Goal: Check status: Check status

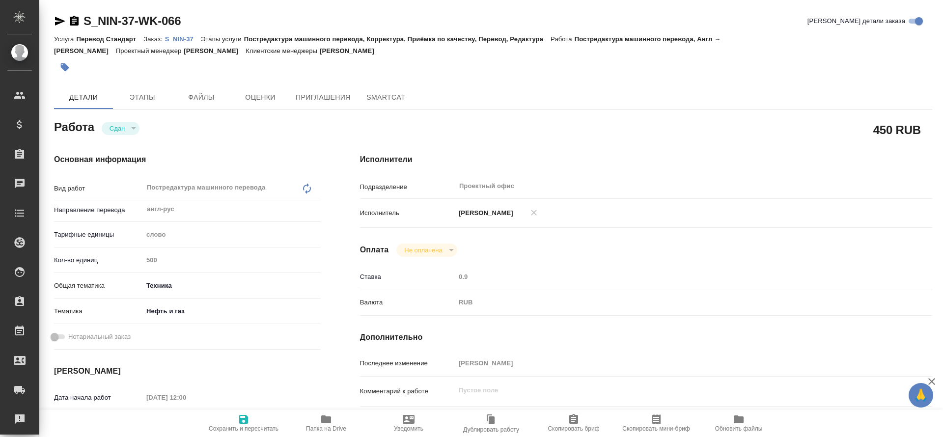
type textarea "x"
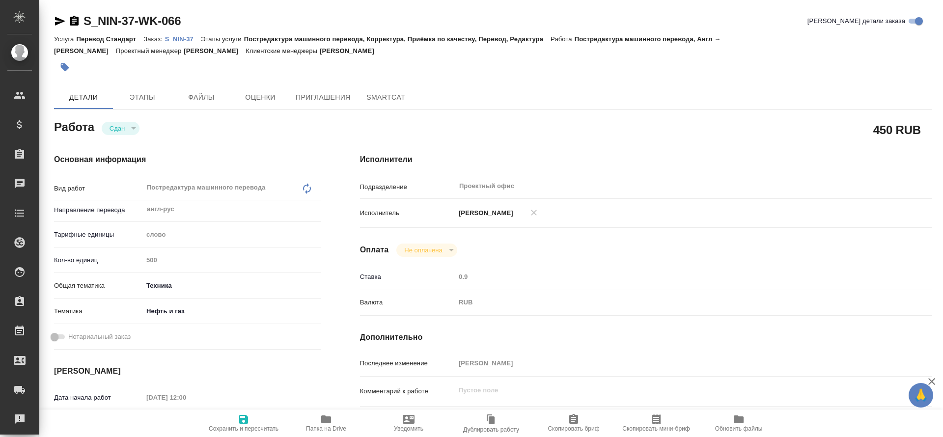
type textarea "x"
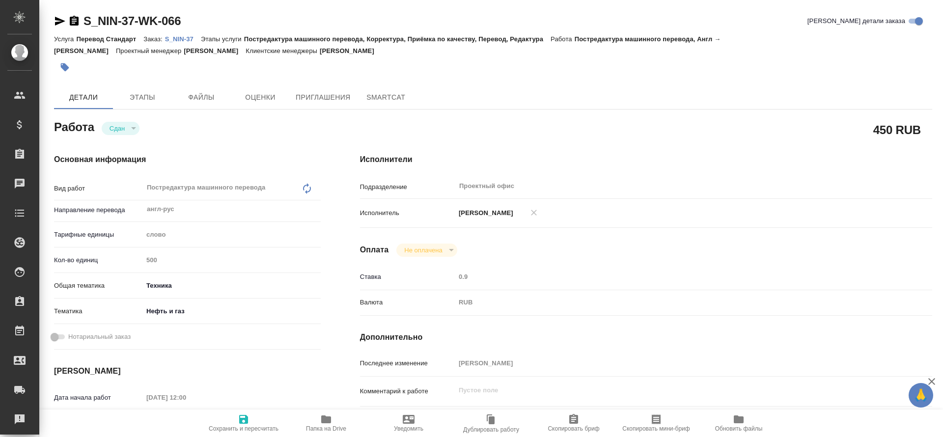
type textarea "x"
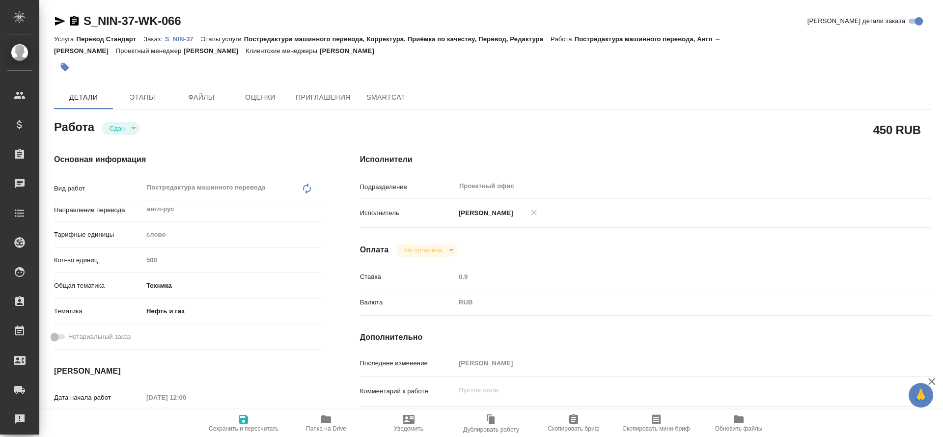
type textarea "x"
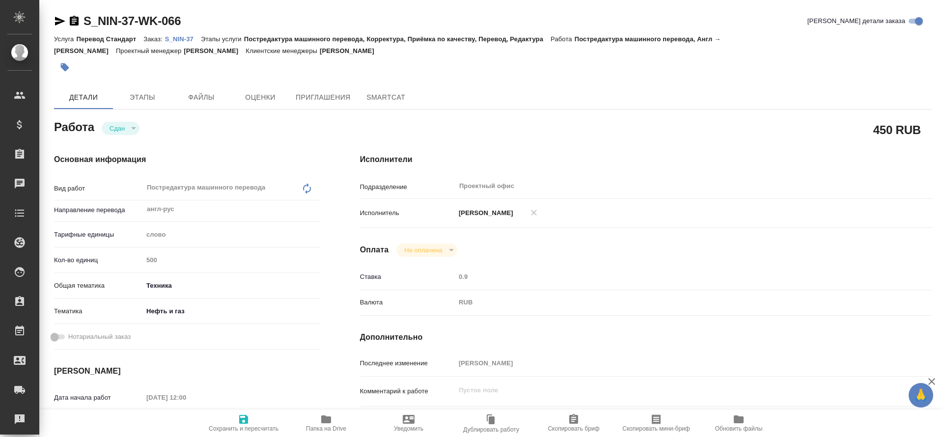
type textarea "x"
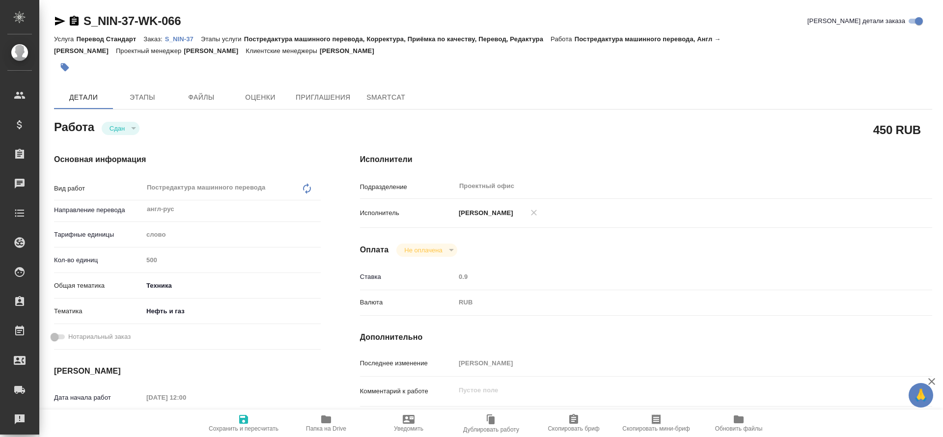
type textarea "x"
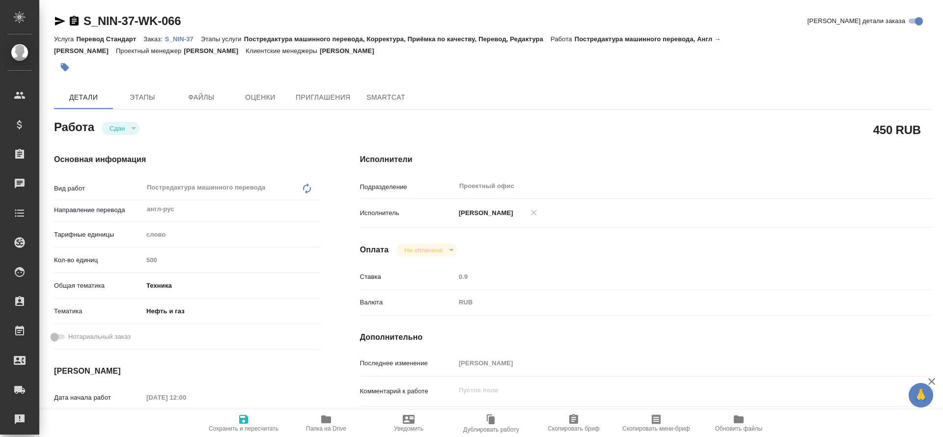
type textarea "x"
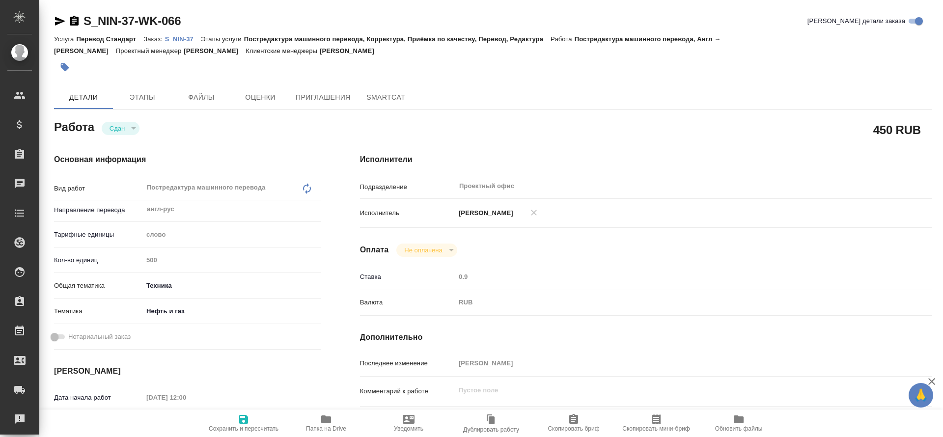
type textarea "x"
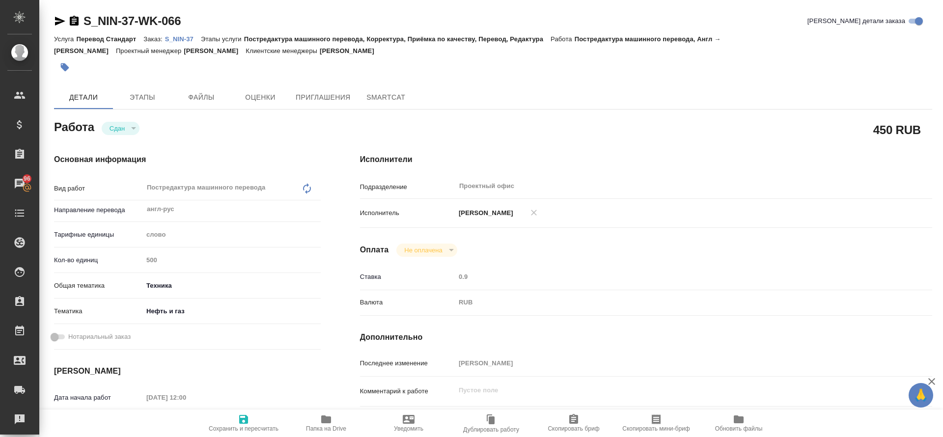
click at [184, 38] on p "S_NIN-37" at bounding box center [183, 38] width 36 height 7
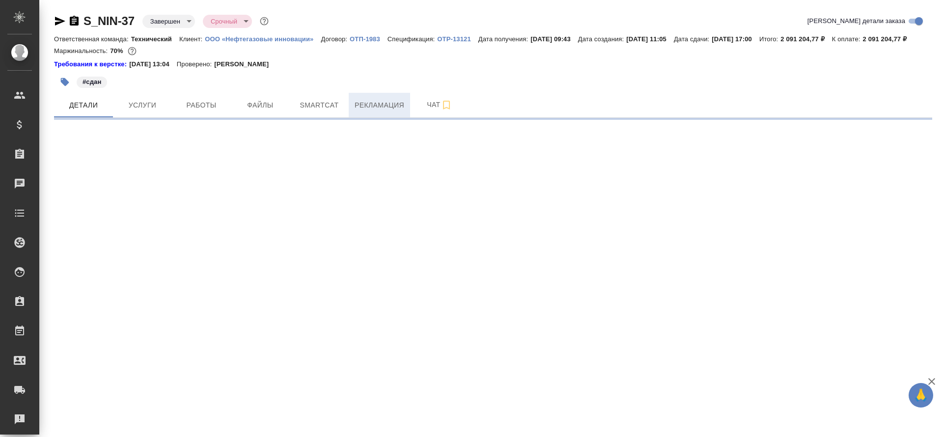
select select "RU"
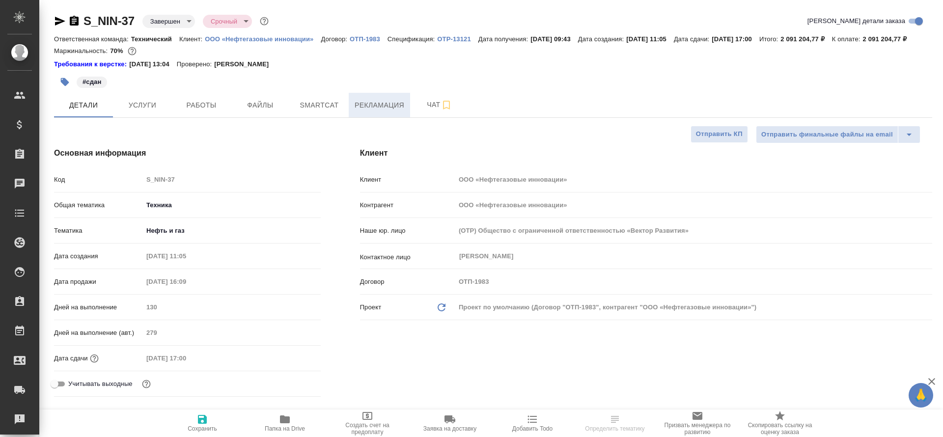
type textarea "x"
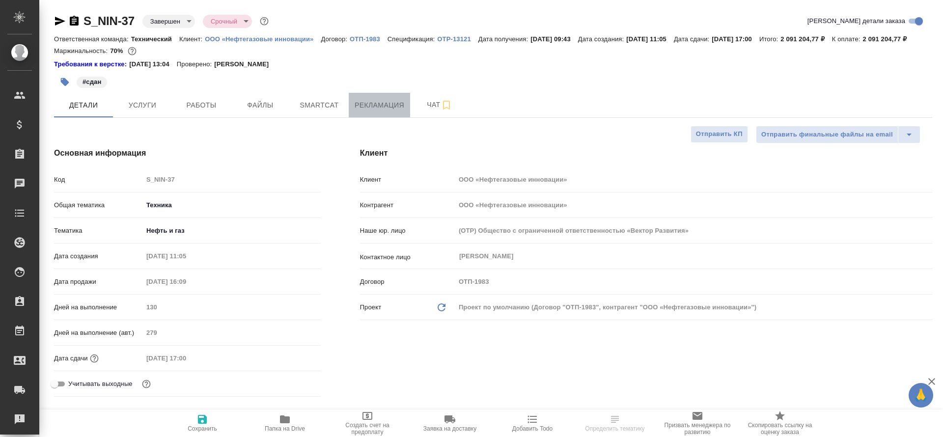
type textarea "x"
click at [372, 112] on span "Рекламация" at bounding box center [380, 105] width 50 height 12
type input "[PERSON_NAME]"
type input "Сеитов Павел"
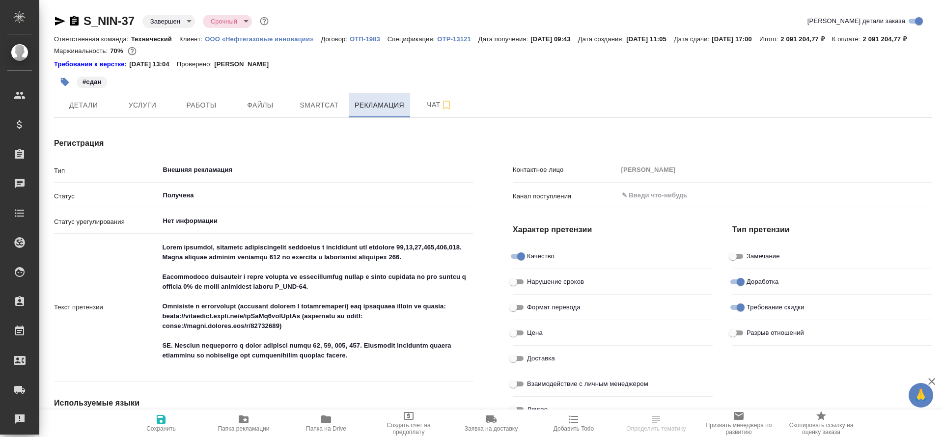
type textarea "x"
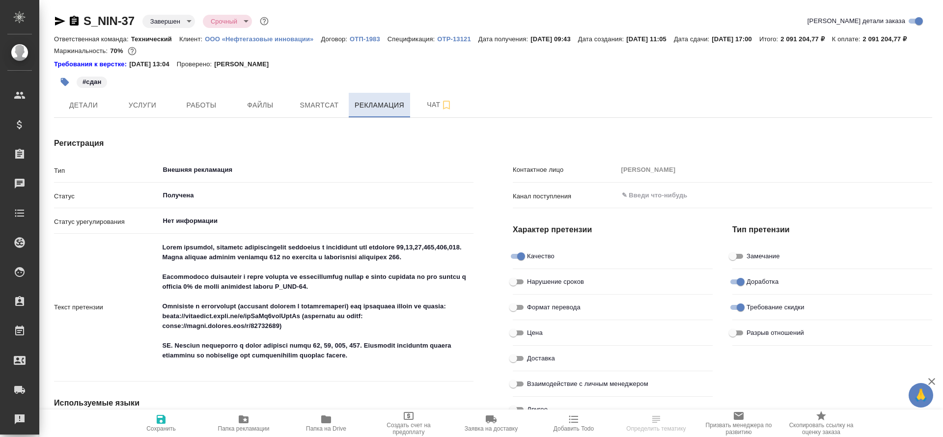
type textarea "x"
click at [311, 112] on span "Smartcat" at bounding box center [319, 105] width 47 height 12
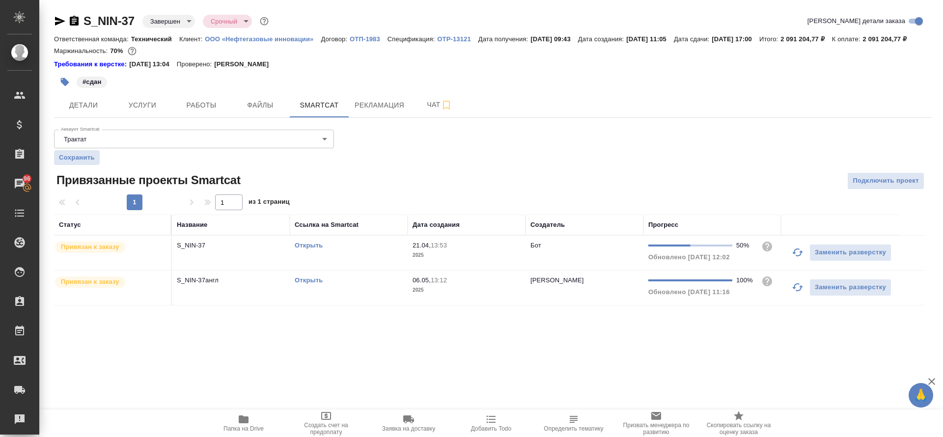
click at [307, 249] on link "Открыть" at bounding box center [309, 245] width 28 height 7
click at [305, 284] on link "Открыть" at bounding box center [309, 280] width 28 height 7
click at [426, 111] on span "Чат" at bounding box center [439, 105] width 47 height 12
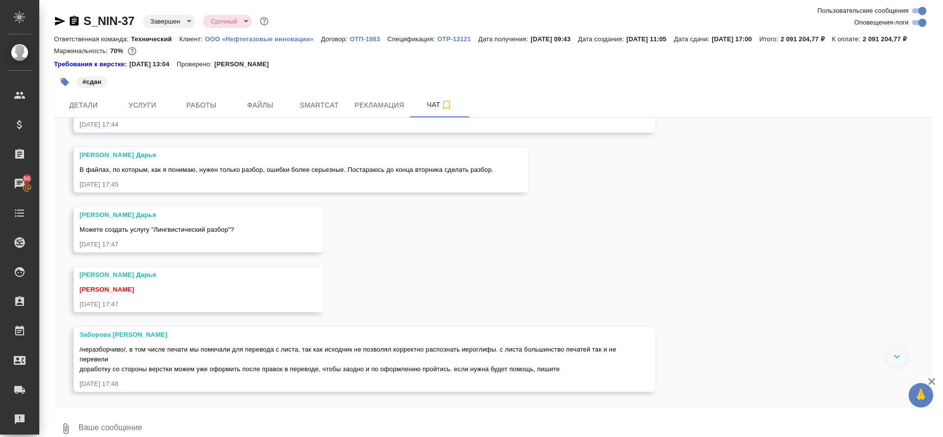
scroll to position [51183, 0]
click at [370, 117] on button "Рекламация" at bounding box center [379, 105] width 61 height 25
click at [315, 112] on span "Smartcat" at bounding box center [319, 105] width 47 height 12
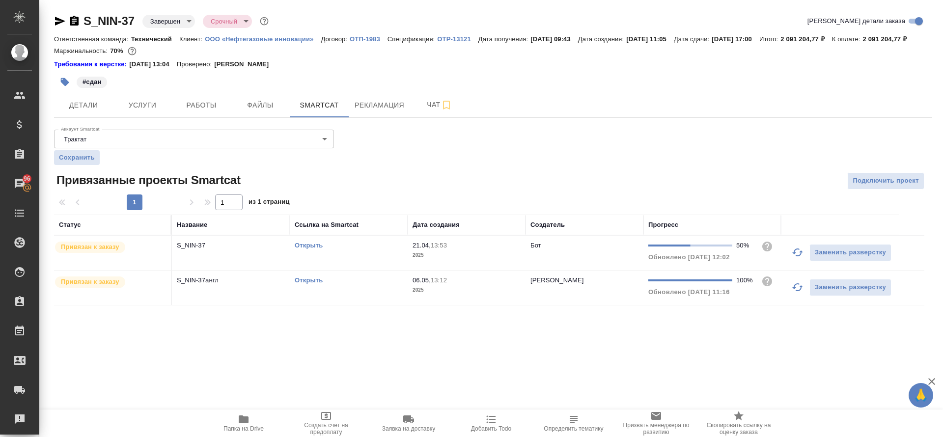
click at [308, 251] on div "Открыть" at bounding box center [349, 246] width 108 height 10
click at [308, 249] on link "Открыть" at bounding box center [309, 245] width 28 height 7
